Goal: Information Seeking & Learning: Learn about a topic

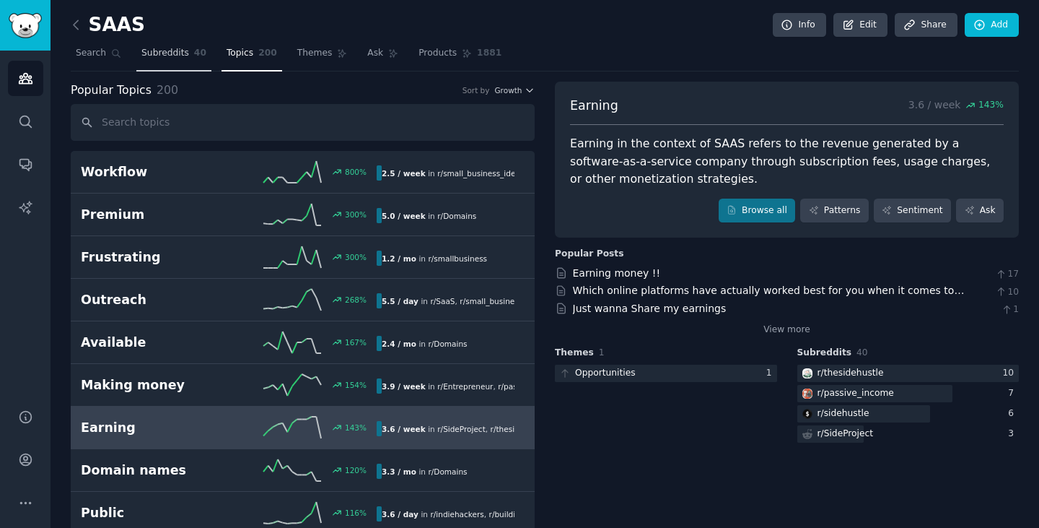
click at [154, 63] on link "Subreddits 40" at bounding box center [173, 57] width 75 height 30
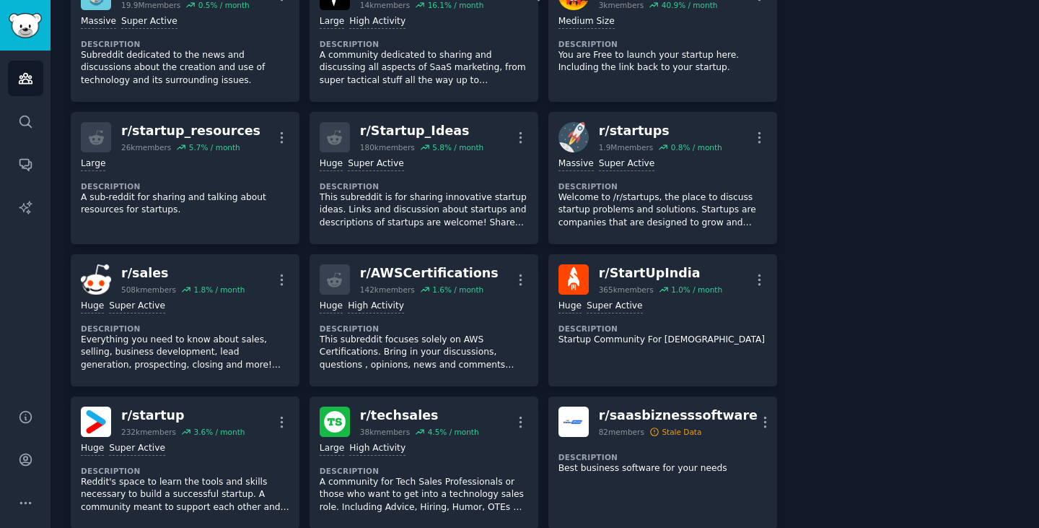
scroll to position [1155, 0]
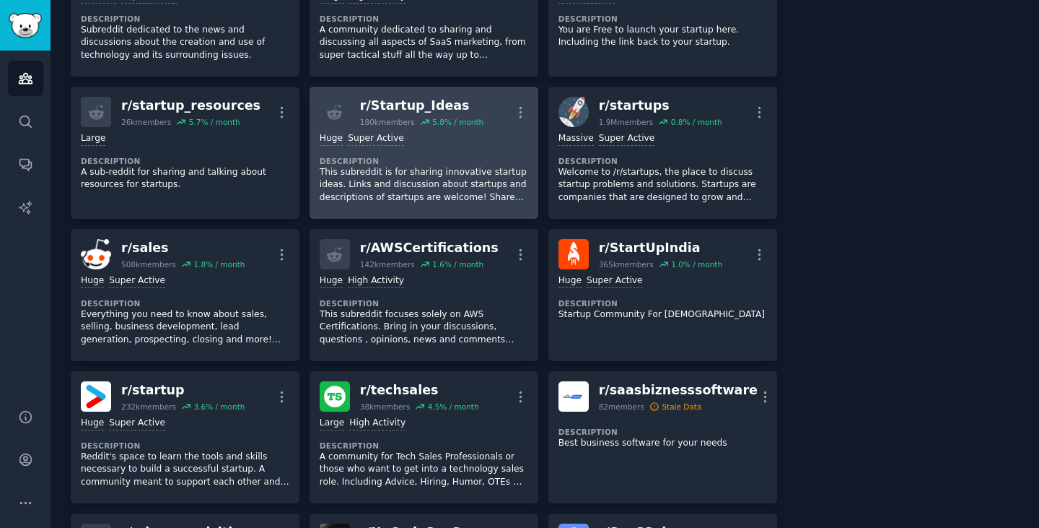
click at [479, 160] on dt "Description" at bounding box center [424, 161] width 209 height 10
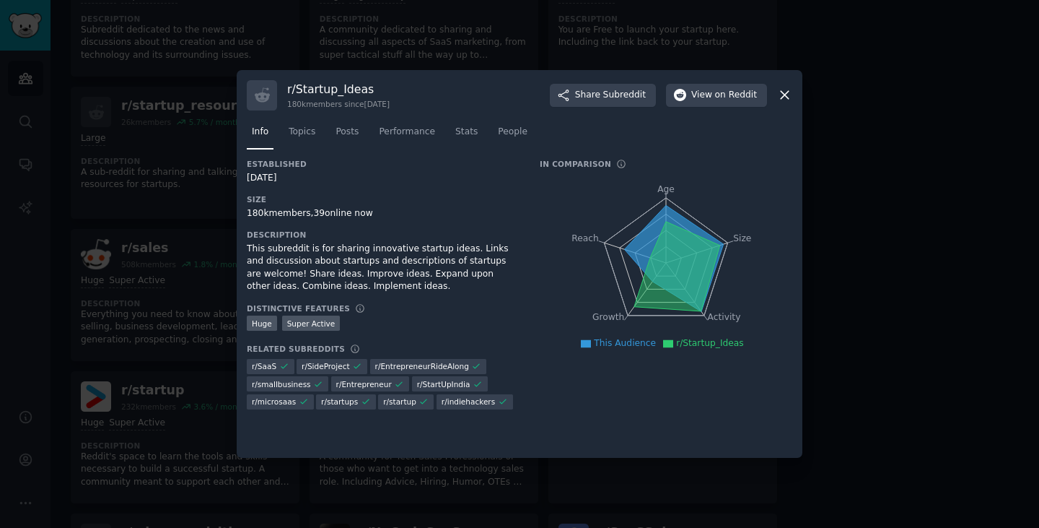
click at [780, 92] on icon at bounding box center [784, 94] width 15 height 15
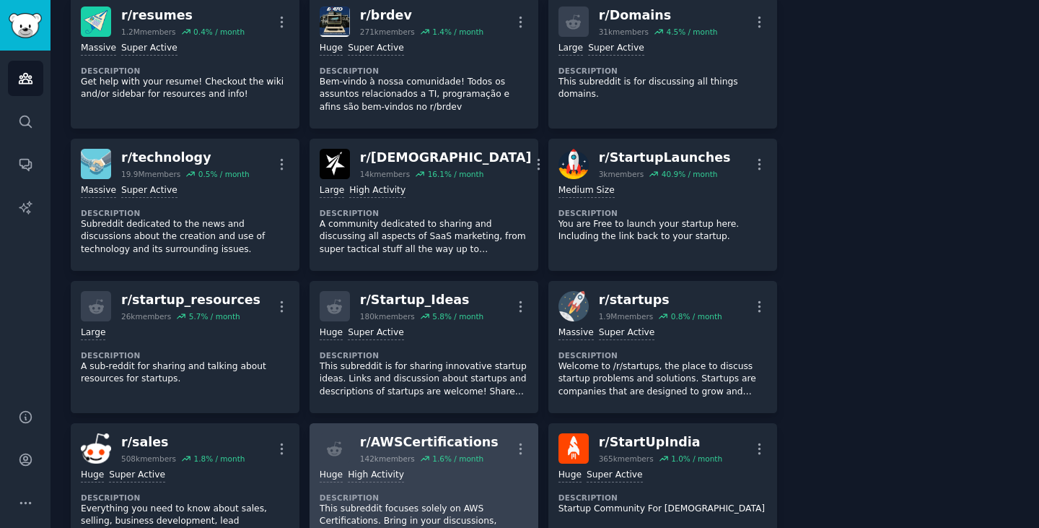
scroll to position [938, 0]
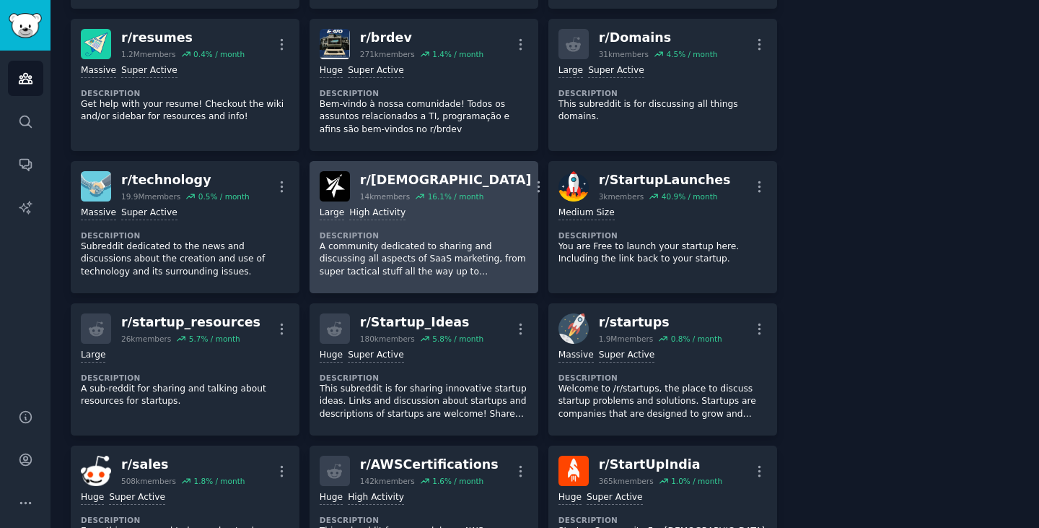
click at [487, 238] on dt "Description" at bounding box center [424, 235] width 209 height 10
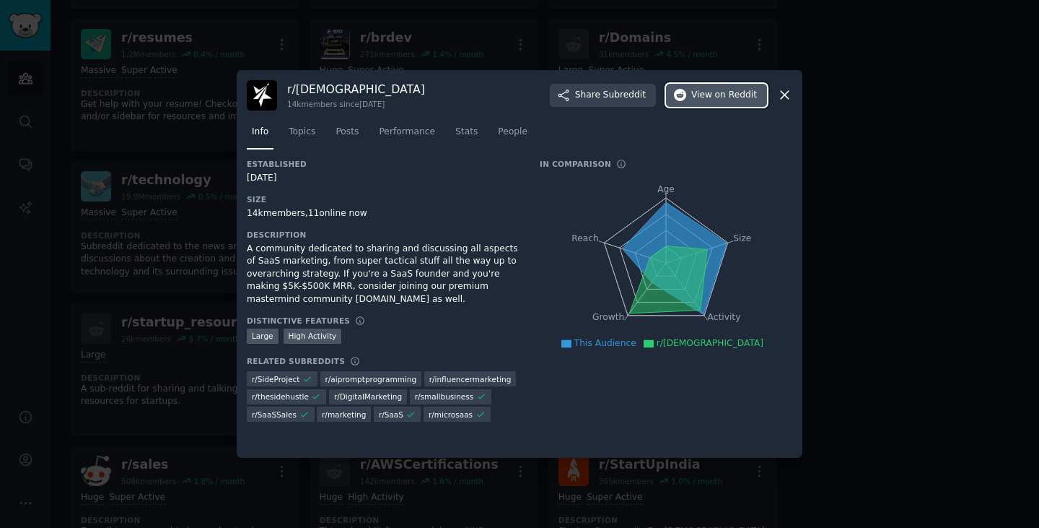
click at [708, 97] on span "View on Reddit" at bounding box center [725, 95] width 66 height 13
